Goal: Information Seeking & Learning: Learn about a topic

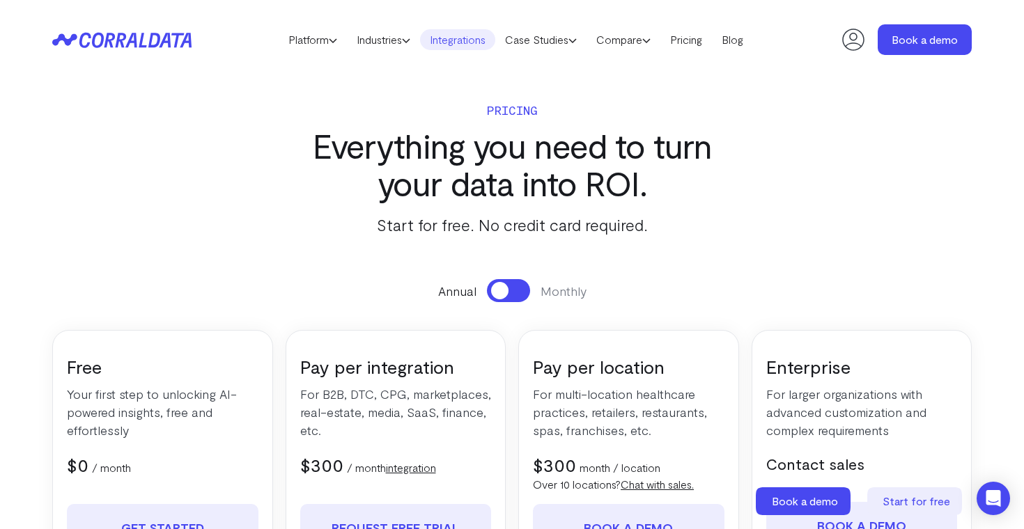
click at [474, 43] on link "Integrations" at bounding box center [457, 39] width 75 height 21
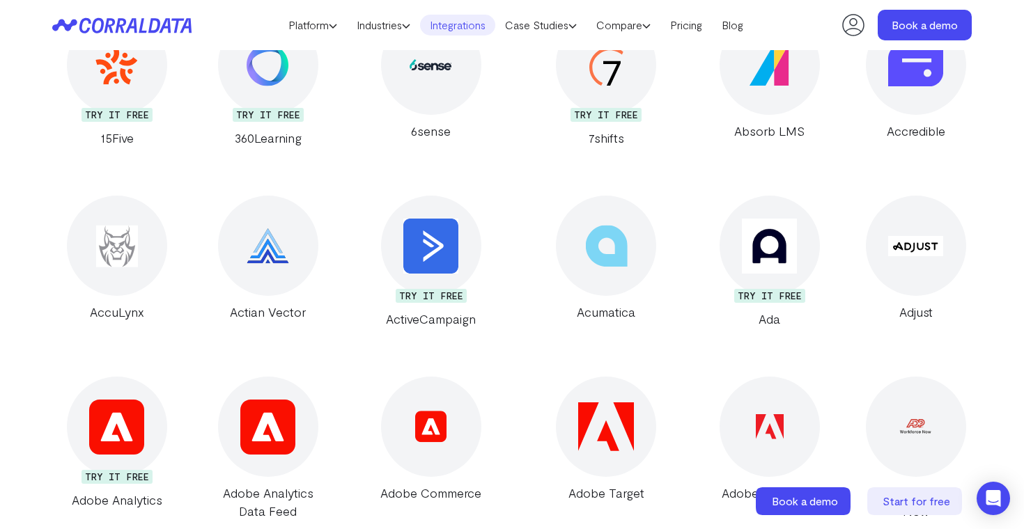
scroll to position [441, 0]
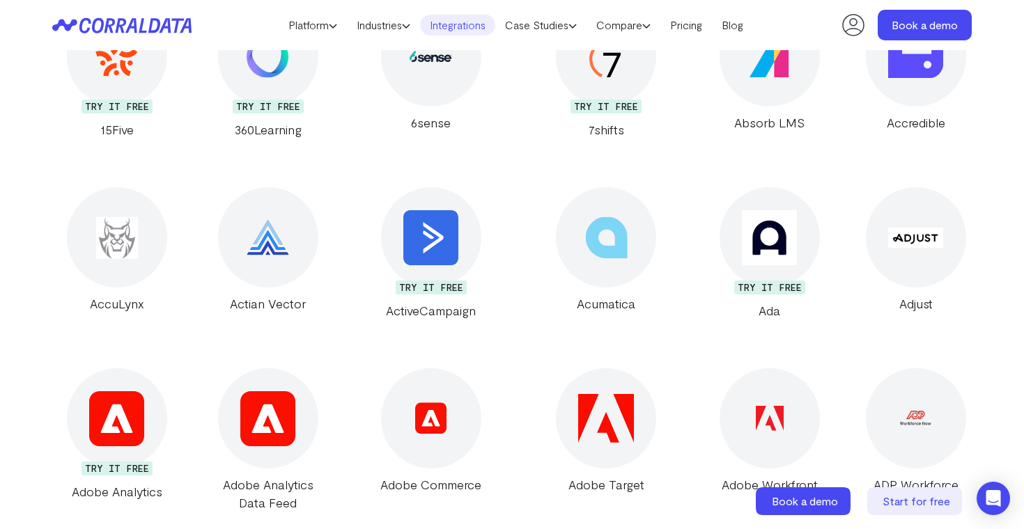
click at [610, 266] on div at bounding box center [606, 237] width 100 height 100
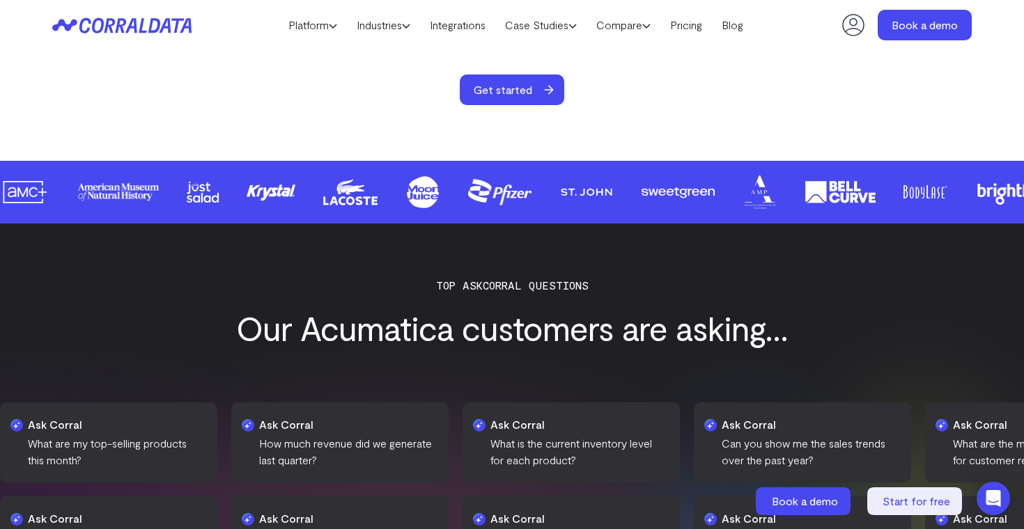
scroll to position [1281, 0]
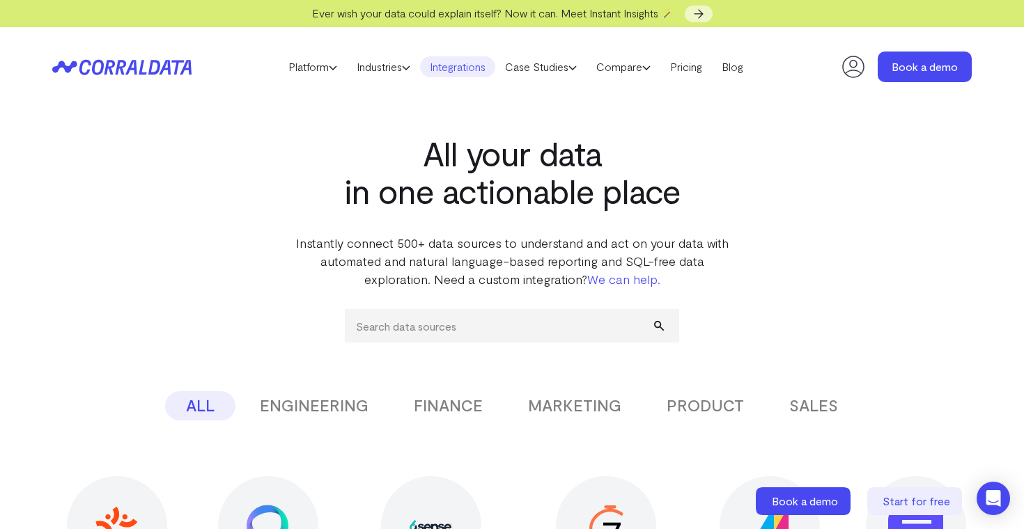
click at [104, 57] on header "Platform AI Reporting Use AI to effortlessly answer any business questions from…" at bounding box center [512, 66] width 920 height 79
click at [104, 61] on icon at bounding box center [121, 67] width 139 height 16
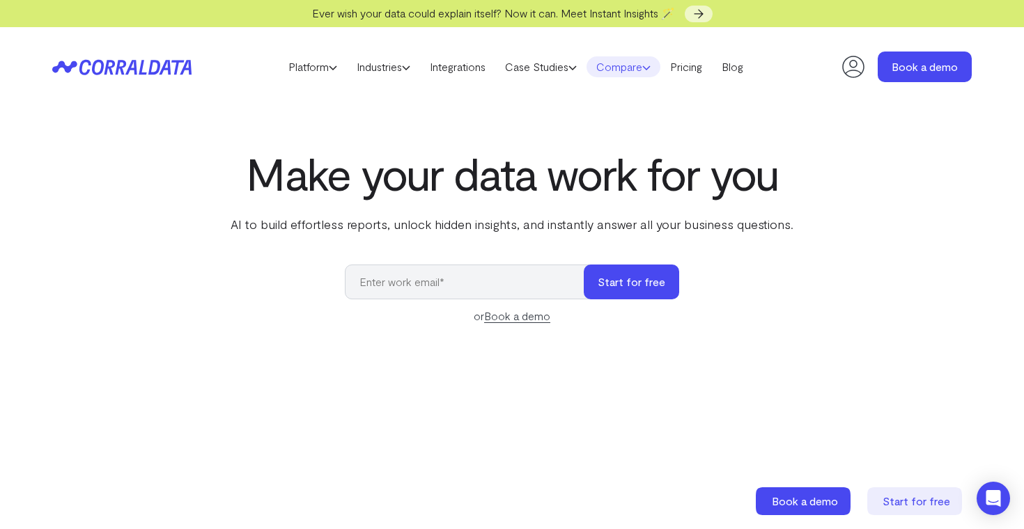
click at [651, 69] on icon at bounding box center [646, 67] width 8 height 8
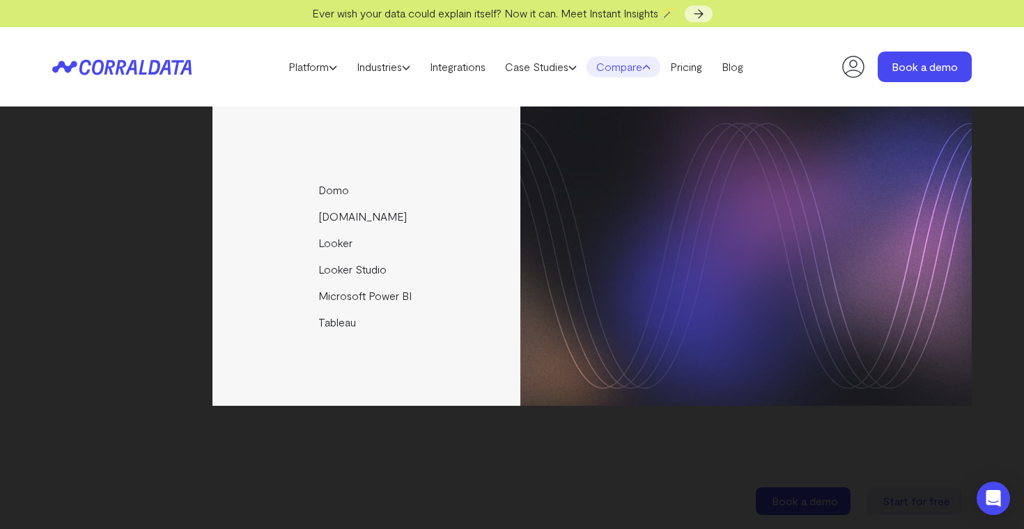
click at [651, 69] on icon at bounding box center [646, 67] width 8 height 8
